Goal: Task Accomplishment & Management: Manage account settings

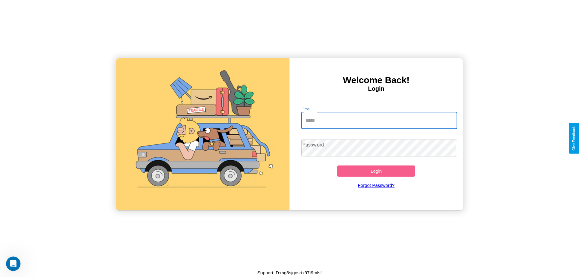
click at [379, 120] on input "Email" at bounding box center [379, 120] width 156 height 17
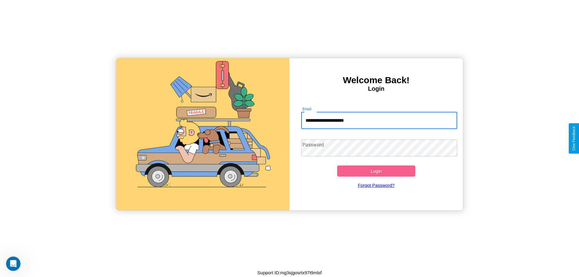
type input "**********"
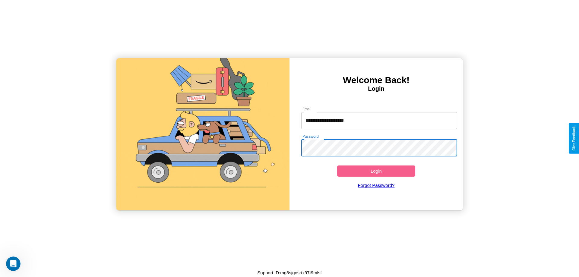
click at [376, 171] on button "Login" at bounding box center [376, 170] width 78 height 11
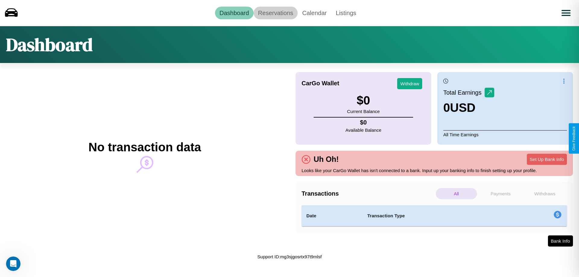
click at [275, 13] on link "Reservations" at bounding box center [275, 13] width 44 height 13
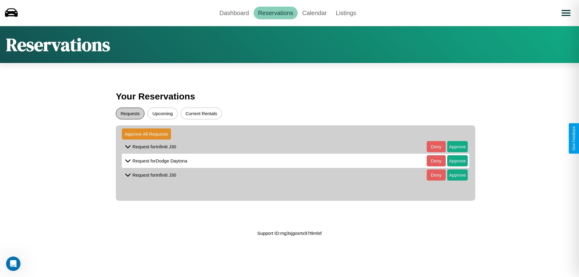
click at [130, 113] on button "Requests" at bounding box center [130, 114] width 29 height 12
click at [453, 146] on button "Approve" at bounding box center [457, 146] width 20 height 11
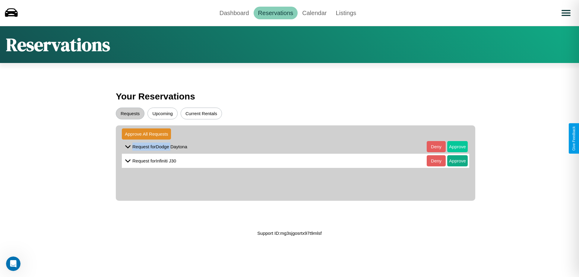
click at [453, 146] on button "Approve" at bounding box center [457, 146] width 20 height 11
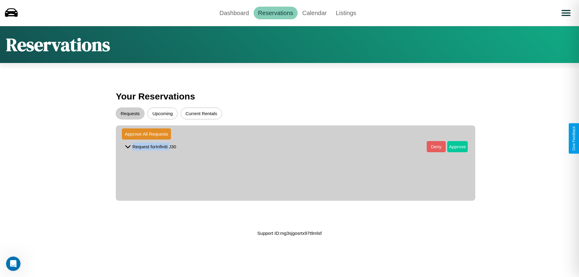
click at [453, 146] on button "Approve" at bounding box center [457, 146] width 20 height 11
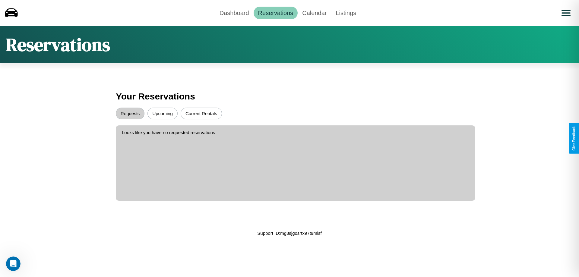
click at [162, 113] on button "Upcoming" at bounding box center [162, 114] width 30 height 12
